Goal: Transaction & Acquisition: Purchase product/service

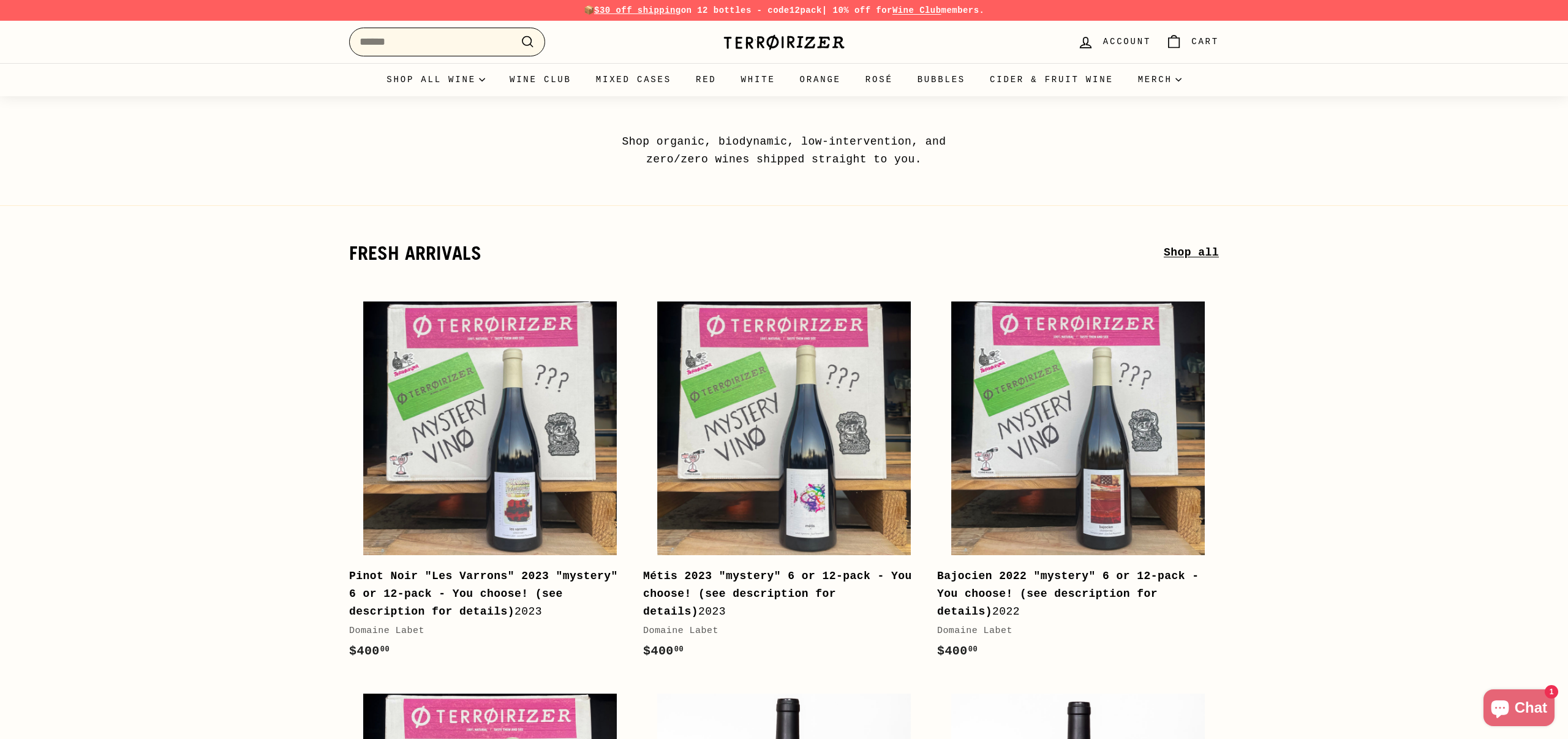
click at [397, 46] on input "Search" at bounding box center [447, 42] width 196 height 29
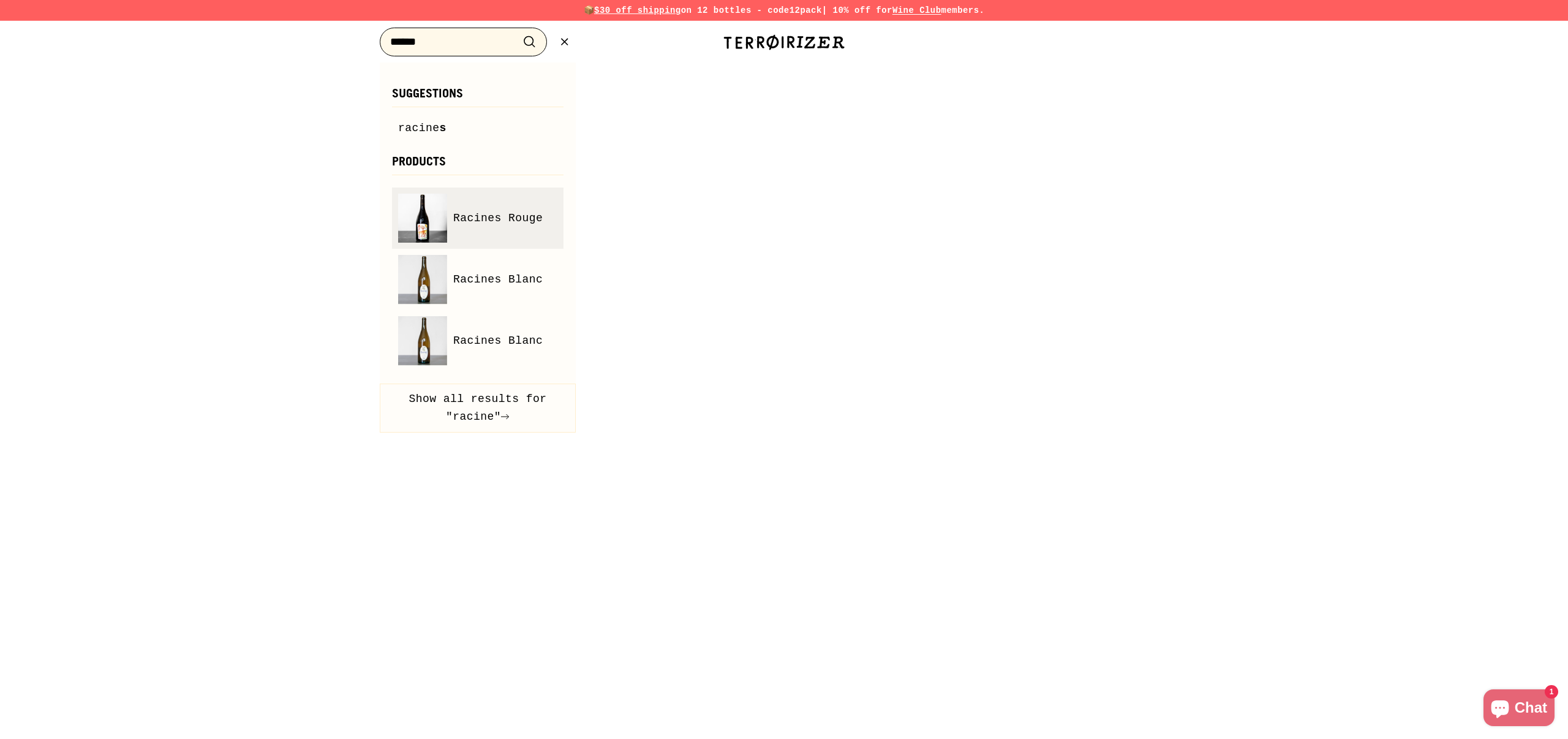
type input "******"
click at [496, 237] on link "Racines Rouge" at bounding box center [477, 218] width 159 height 49
